Goal: Transaction & Acquisition: Purchase product/service

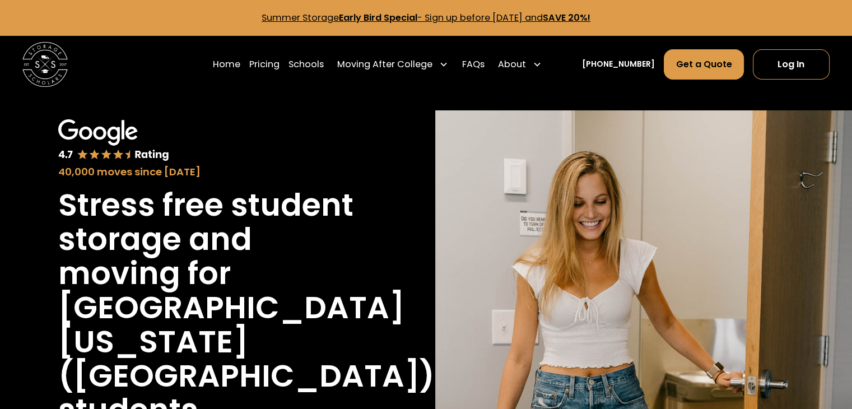
click at [319, 323] on h1 "University of California-San Diego (UCSD)" at bounding box center [246, 342] width 376 height 103
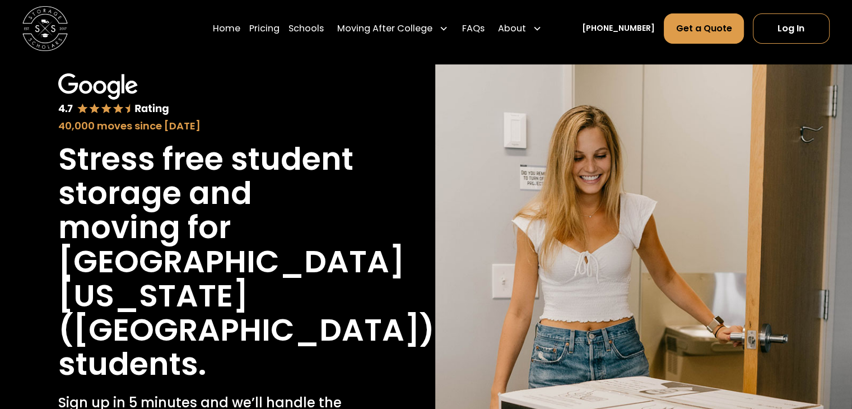
scroll to position [45, 0]
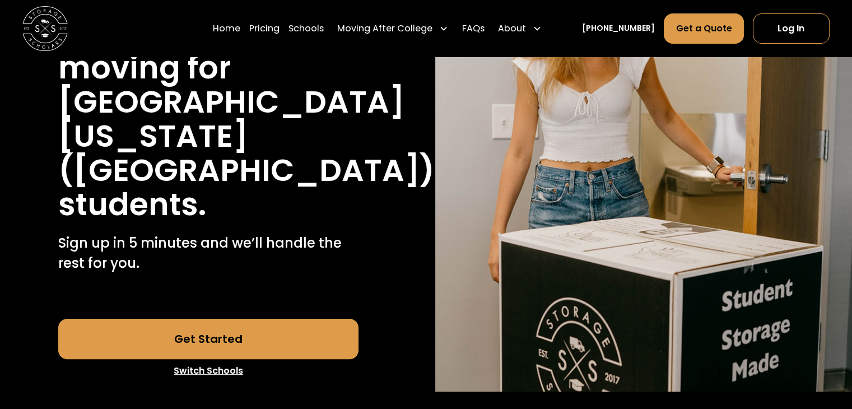
scroll to position [206, 0]
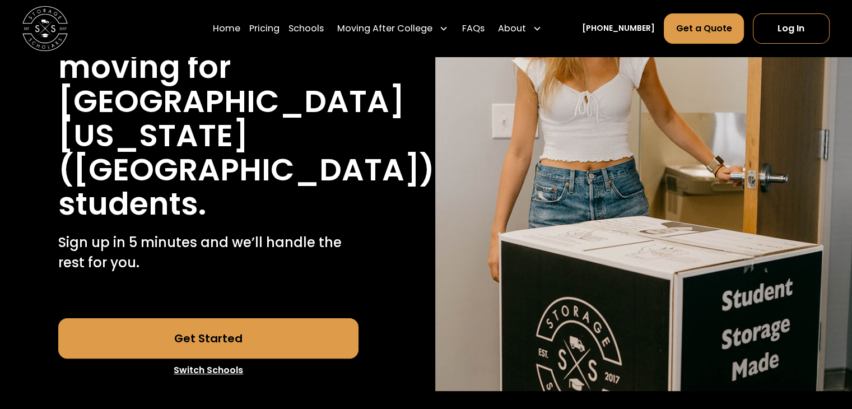
click at [280, 323] on link "Get Started" at bounding box center [208, 338] width 300 height 40
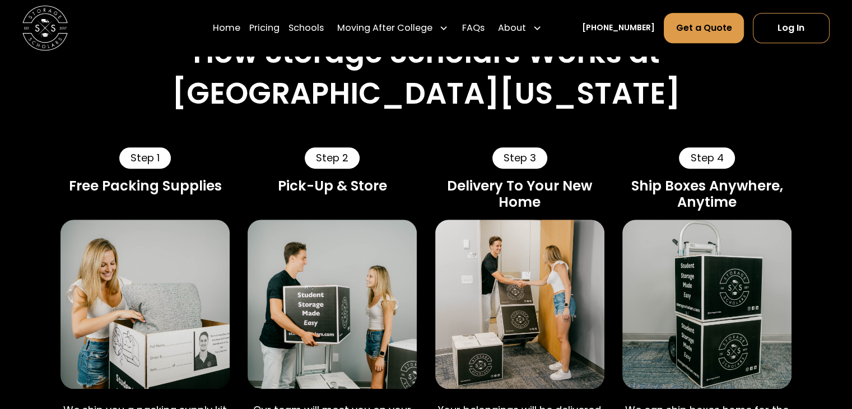
scroll to position [574, 0]
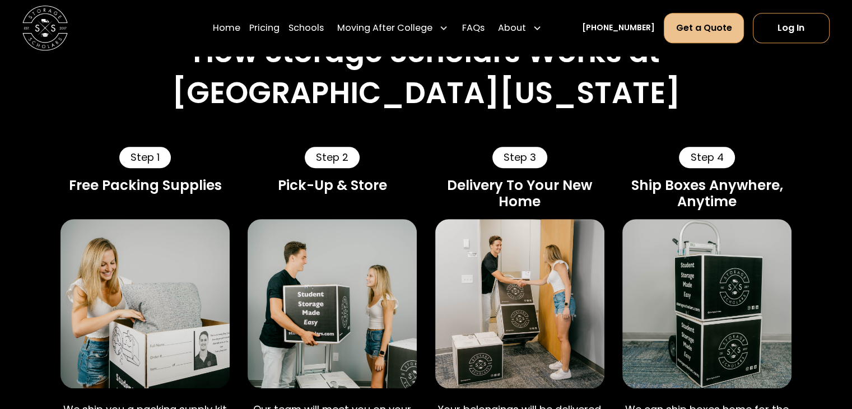
click at [688, 22] on link "Get a Quote" at bounding box center [704, 28] width 80 height 30
